Goal: Information Seeking & Learning: Learn about a topic

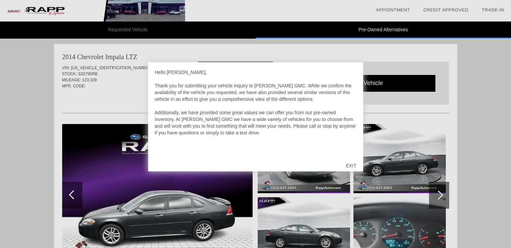
scroll to position [2, 0]
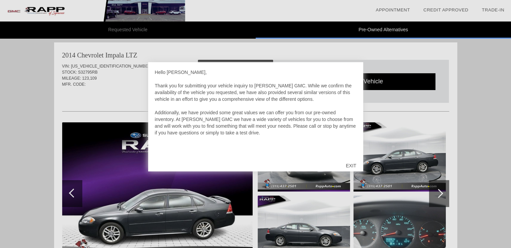
click at [352, 164] on div "EXIT" at bounding box center [351, 166] width 24 height 20
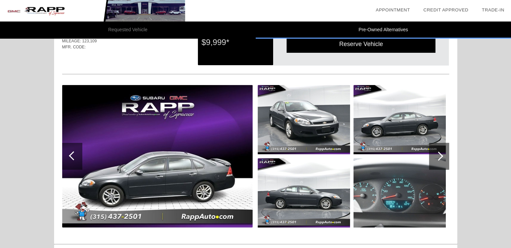
scroll to position [40, 0]
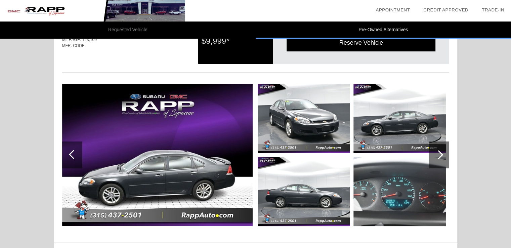
click at [439, 152] on div at bounding box center [438, 154] width 9 height 9
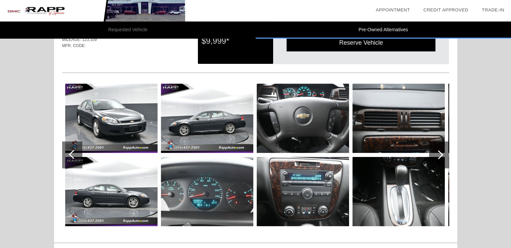
click at [439, 152] on div at bounding box center [438, 154] width 9 height 9
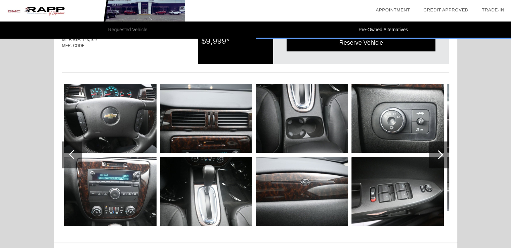
click at [439, 152] on div at bounding box center [438, 154] width 9 height 9
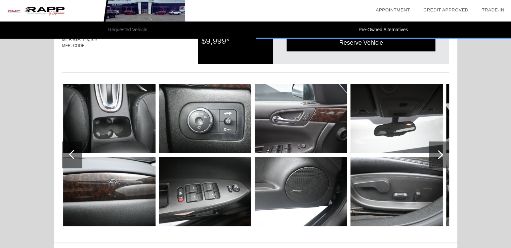
click at [439, 152] on div at bounding box center [438, 154] width 9 height 9
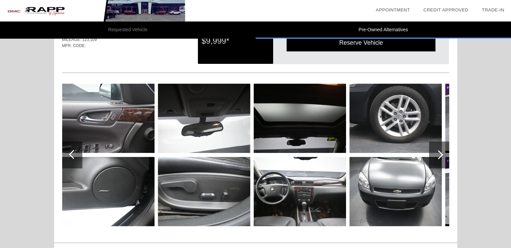
click at [73, 156] on div at bounding box center [73, 154] width 9 height 9
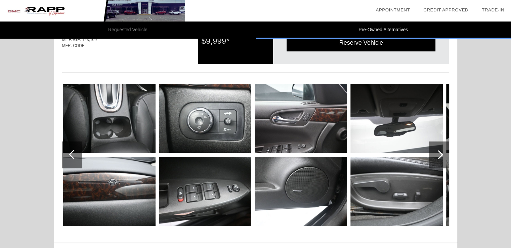
click at [73, 156] on div at bounding box center [73, 154] width 9 height 9
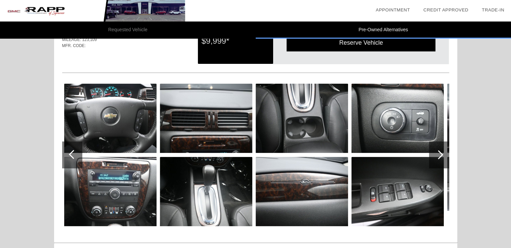
click at [73, 156] on div at bounding box center [73, 154] width 9 height 9
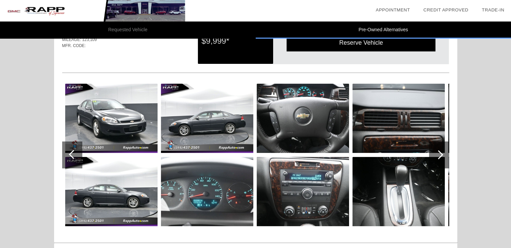
click at [73, 156] on div at bounding box center [73, 154] width 9 height 9
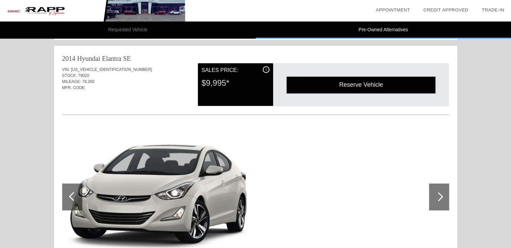
scroll to position [273, 0]
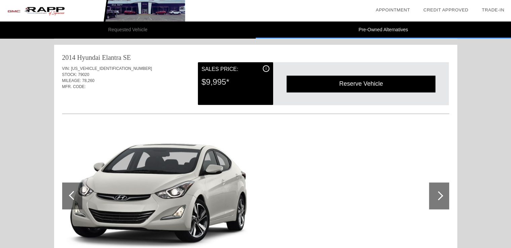
click at [267, 71] on div "Sales Price:" at bounding box center [236, 69] width 68 height 8
click at [266, 67] on div "i" at bounding box center [266, 68] width 7 height 7
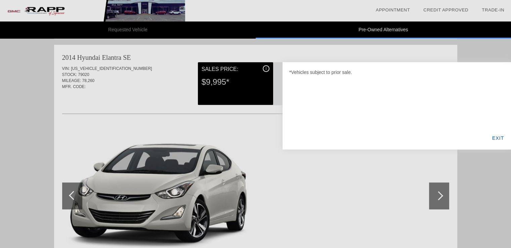
click at [497, 135] on div "EXIT" at bounding box center [498, 138] width 26 height 23
